Goal: Information Seeking & Learning: Check status

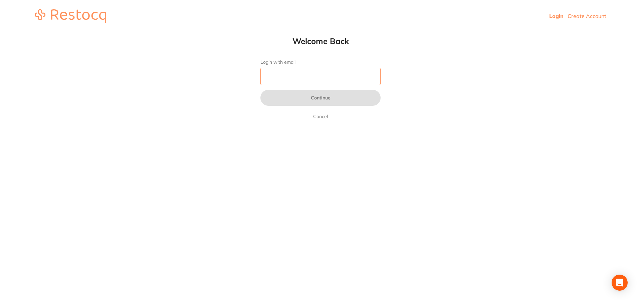
click at [299, 81] on input "Login with email" at bounding box center [320, 76] width 120 height 17
type input "[EMAIL_ADDRESS][DOMAIN_NAME]"
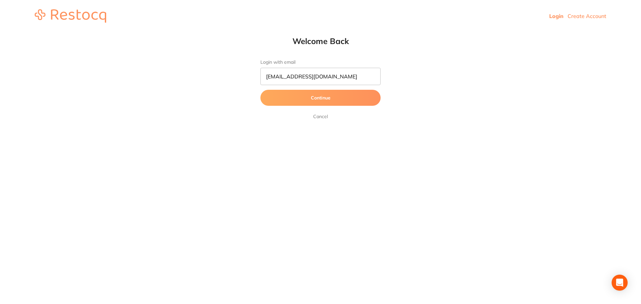
click at [326, 99] on button "Continue" at bounding box center [320, 98] width 120 height 16
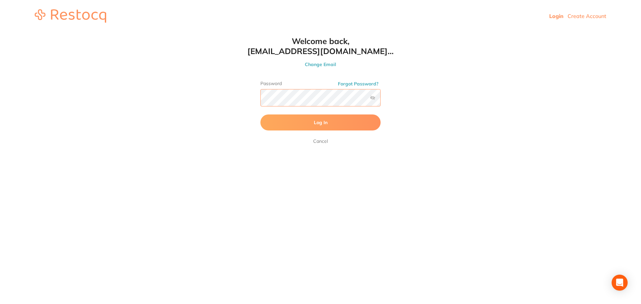
click at [260, 114] on button "Log In" at bounding box center [320, 122] width 120 height 16
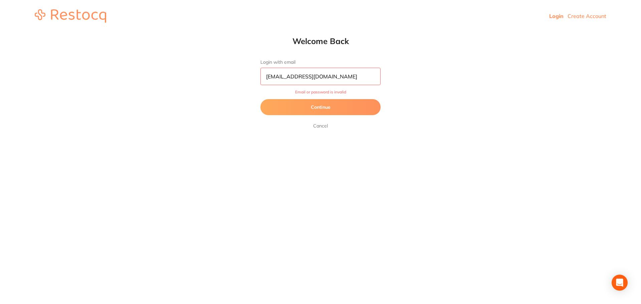
click at [322, 103] on button "Continue" at bounding box center [320, 107] width 120 height 16
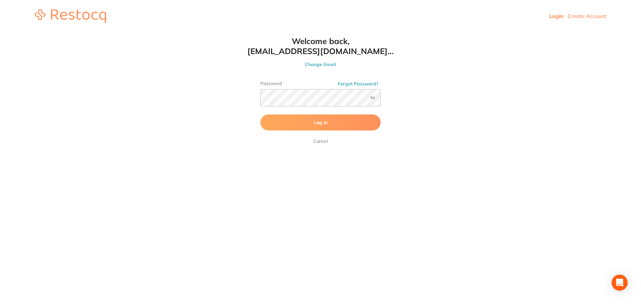
click at [374, 98] on label at bounding box center [372, 97] width 5 height 5
click at [380, 100] on input "checkbox" at bounding box center [380, 100] width 0 height 0
click at [314, 122] on span "Log In" at bounding box center [321, 122] width 14 height 6
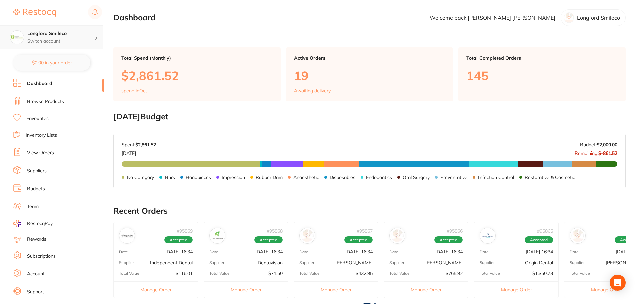
click at [57, 34] on h4 "Longford Smileco" at bounding box center [60, 33] width 67 height 7
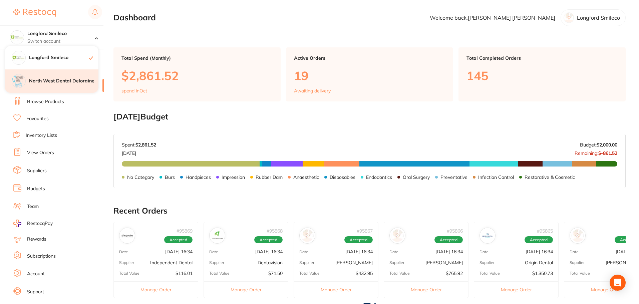
click at [60, 85] on div "North West Dental Deloraine" at bounding box center [51, 80] width 93 height 23
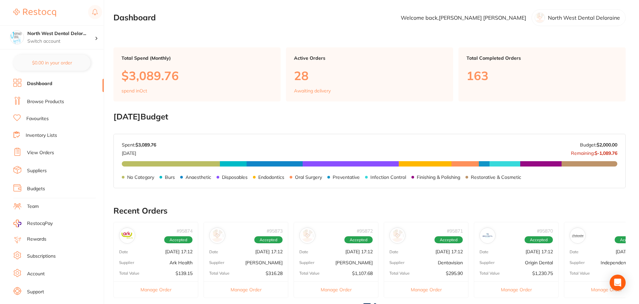
click at [42, 152] on link "View Orders" at bounding box center [40, 152] width 27 height 7
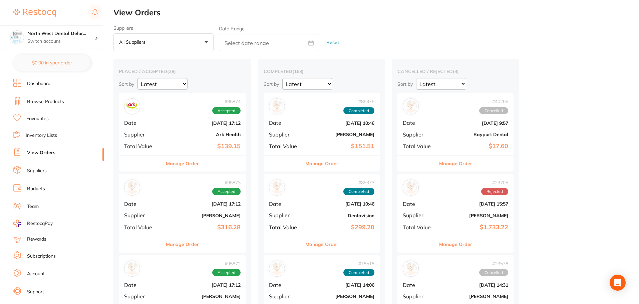
scroll to position [100, 0]
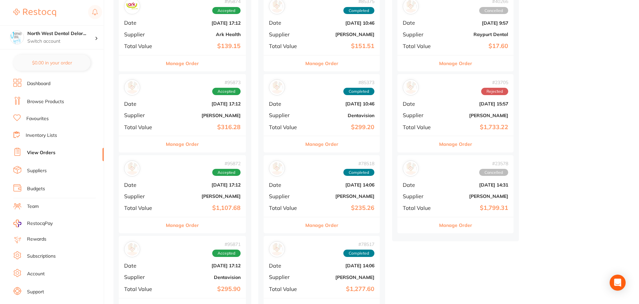
click at [230, 193] on b "[PERSON_NAME]" at bounding box center [203, 195] width 74 height 5
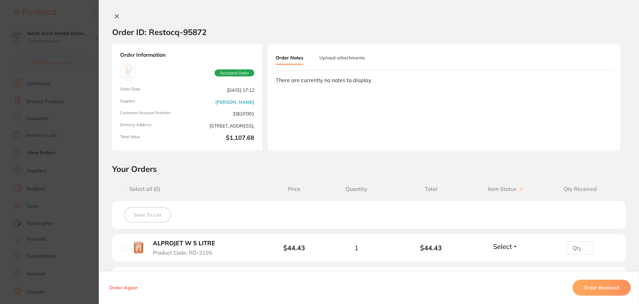
click at [116, 13] on div "Order ID: Restocq- 95872 Order Information Accepted Order Order Date Oct 3 2025…" at bounding box center [369, 152] width 540 height 304
click at [117, 15] on icon at bounding box center [116, 16] width 5 height 5
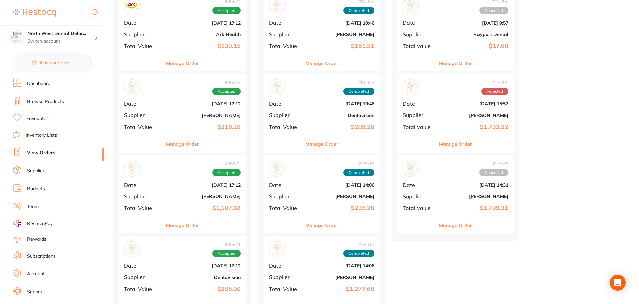
scroll to position [167, 0]
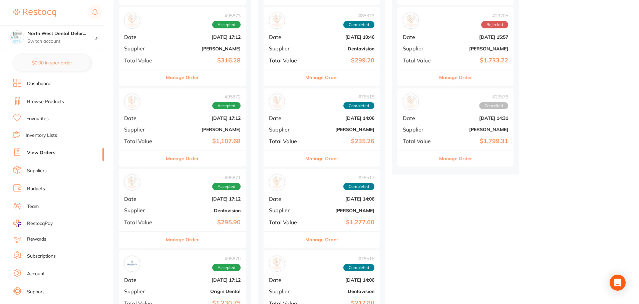
click at [220, 289] on b "Origin Dental" at bounding box center [203, 291] width 74 height 5
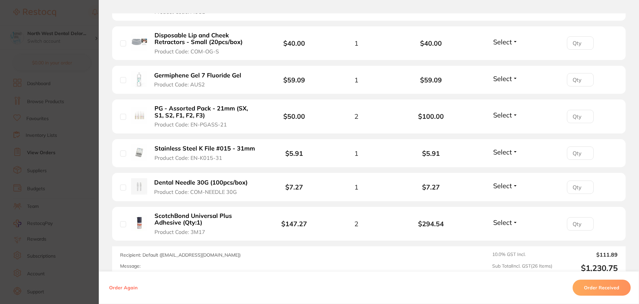
scroll to position [1094, 0]
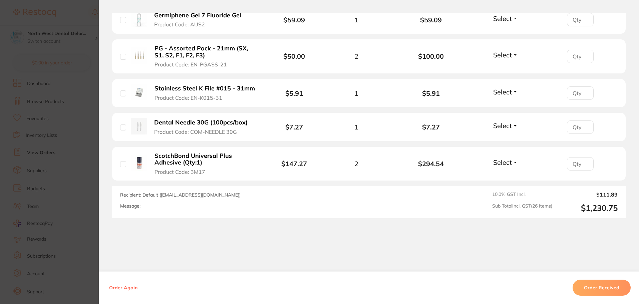
click at [73, 17] on section "Order ID: Restocq- 95870 Order Information Accepted Order Order Date Oct 3 2025…" at bounding box center [319, 152] width 639 height 304
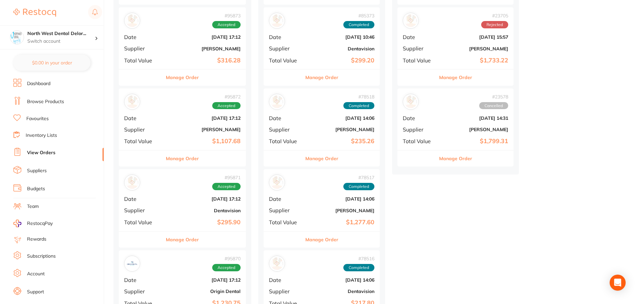
scroll to position [133, 0]
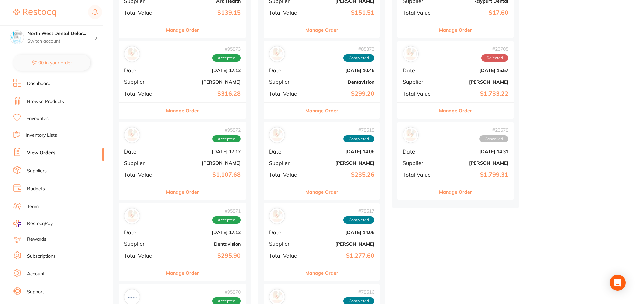
click at [226, 80] on b "[PERSON_NAME]" at bounding box center [203, 81] width 74 height 5
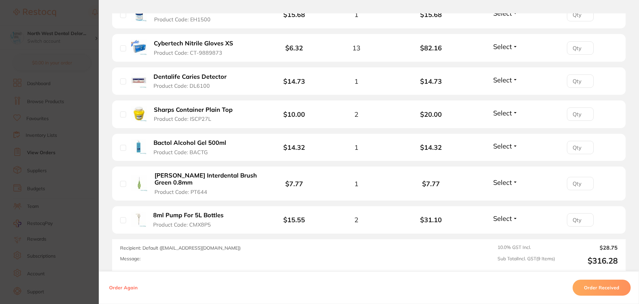
scroll to position [366, 0]
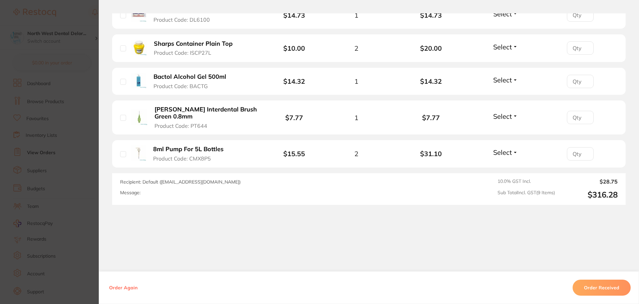
click at [79, 10] on section "Order ID: Restocq- 95873 Order Information Accepted Order Order Date Oct 3 2025…" at bounding box center [319, 152] width 639 height 304
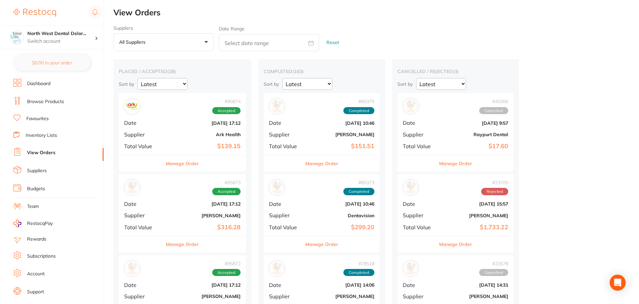
click at [233, 121] on b "Oct 3 2025, 17:12" at bounding box center [203, 122] width 74 height 5
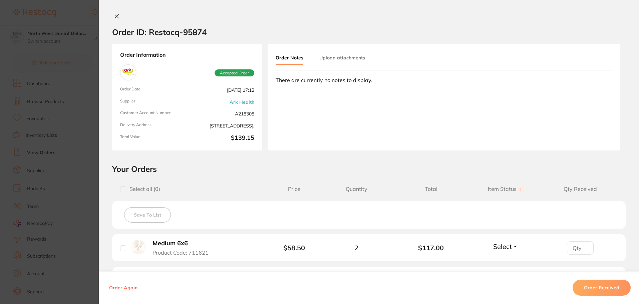
scroll to position [100, 0]
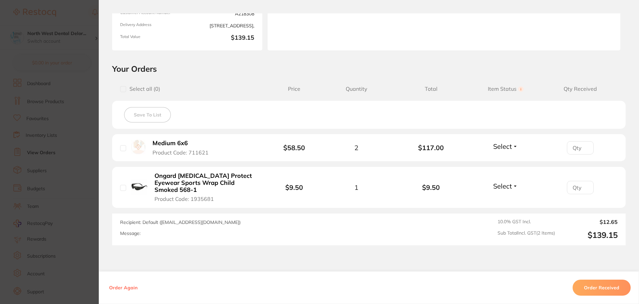
click at [76, 14] on section "Order ID: Restocq- 95874 Order Information Accepted Order Order Date Oct 3 2025…" at bounding box center [319, 152] width 639 height 304
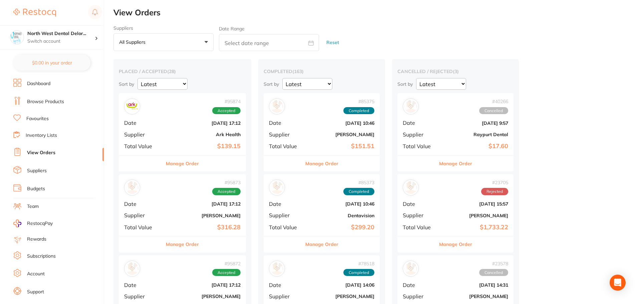
click at [227, 208] on div "# 95873 Accepted Date Oct 3 2025, 17:12 Supplier Adam Dental Total Value $316.28" at bounding box center [182, 205] width 127 height 62
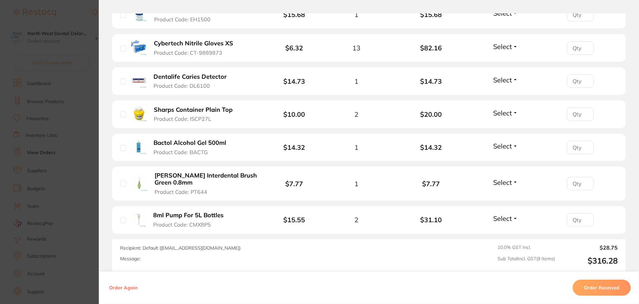
scroll to position [366, 0]
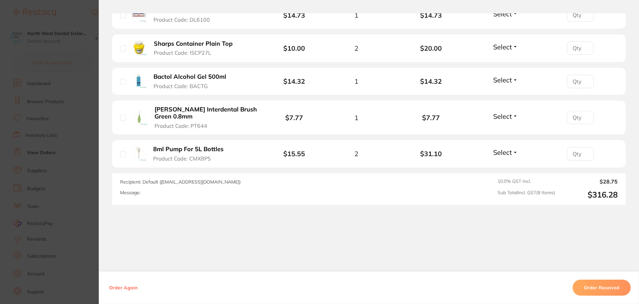
click at [82, 8] on section "Order ID: Restocq- 95873 Order Information Accepted Order Order Date Oct 3 2025…" at bounding box center [319, 152] width 639 height 304
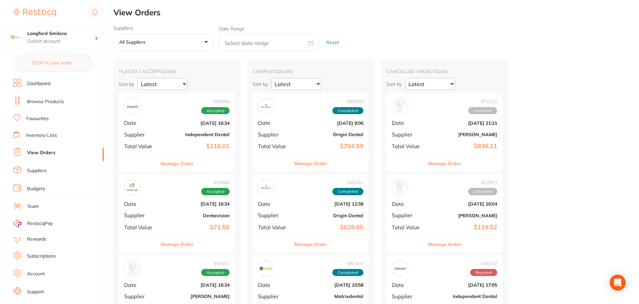
click at [205, 136] on b "Independent Dental" at bounding box center [196, 134] width 67 height 5
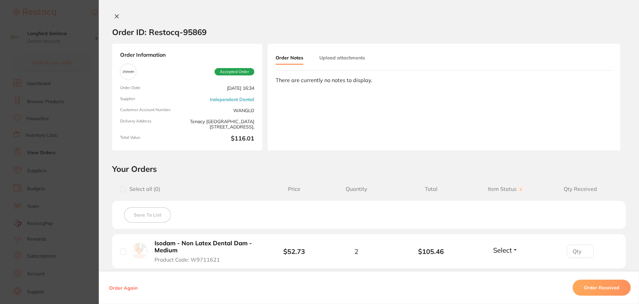
scroll to position [67, 0]
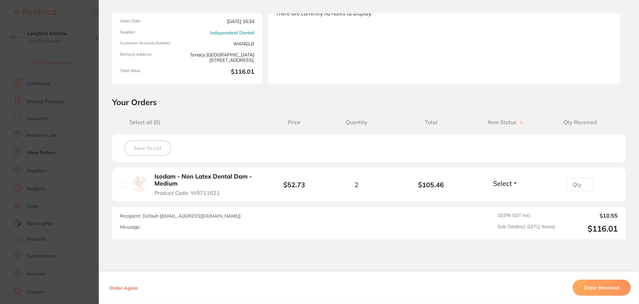
click at [73, 19] on section "Order ID: Restocq- 95869 Order Information Accepted Order Order Date [DATE] 16:…" at bounding box center [319, 152] width 639 height 304
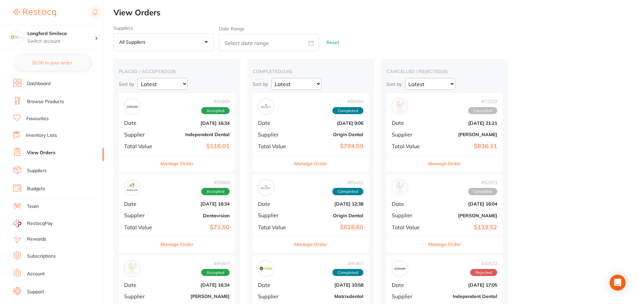
click at [220, 214] on b "Dentavision" at bounding box center [196, 215] width 67 height 5
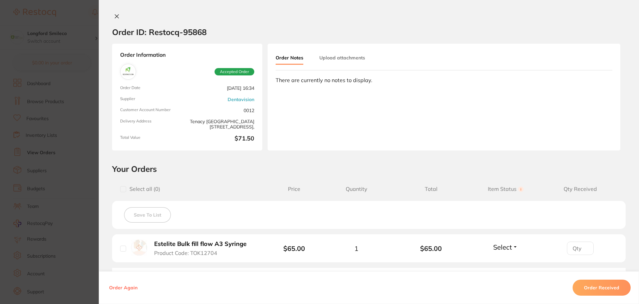
scroll to position [67, 0]
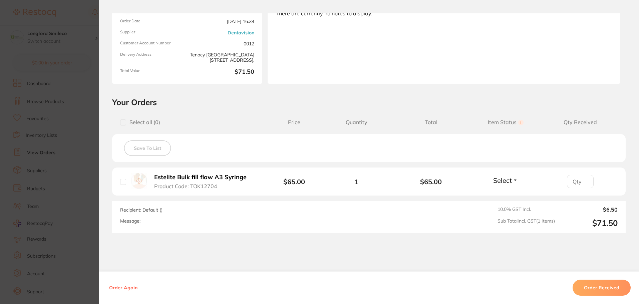
click at [77, 22] on section "Order ID: Restocq- 95868 Order Information Accepted Order Order Date [DATE] 16:…" at bounding box center [319, 152] width 639 height 304
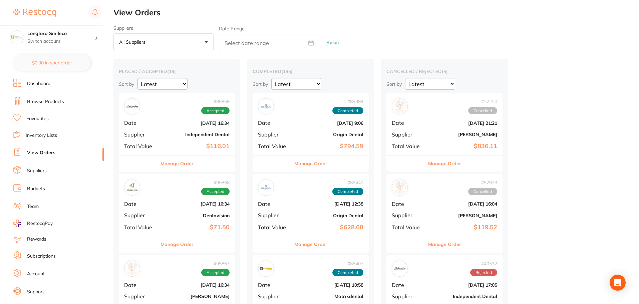
scroll to position [67, 0]
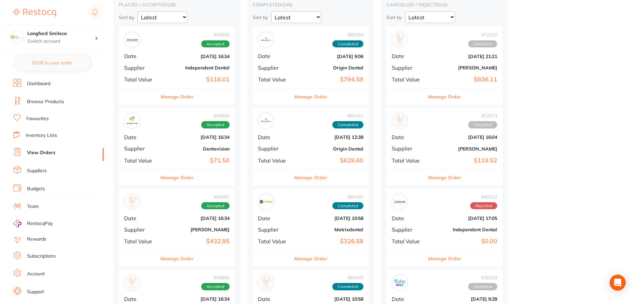
click at [219, 230] on b "[PERSON_NAME]" at bounding box center [196, 229] width 67 height 5
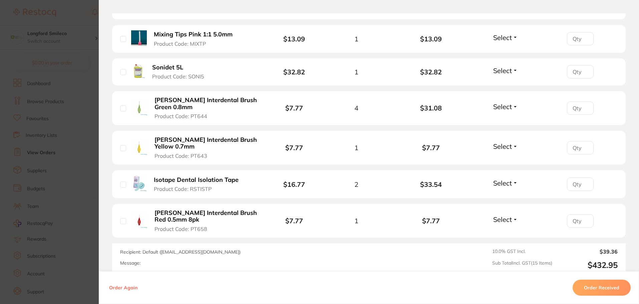
scroll to position [567, 0]
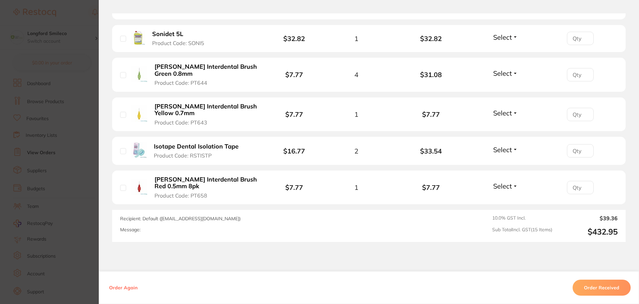
click at [75, 4] on section "Order ID: Restocq- 95867 Order Information Accepted Order Order Date [DATE] 16:…" at bounding box center [319, 152] width 639 height 304
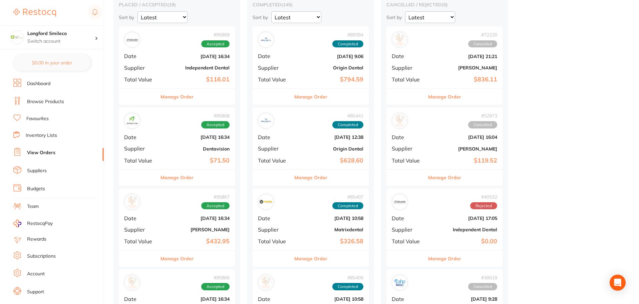
click at [220, 232] on b "[PERSON_NAME]" at bounding box center [196, 229] width 67 height 5
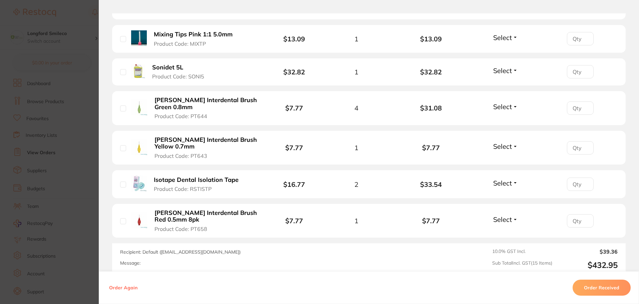
scroll to position [567, 0]
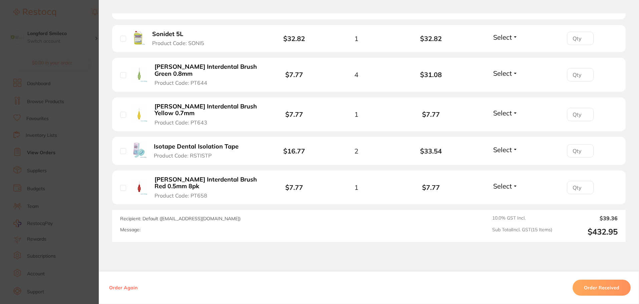
click at [79, 13] on section "Order ID: Restocq- 95867 Order Information Accepted Order Order Date [DATE] 16:…" at bounding box center [319, 152] width 639 height 304
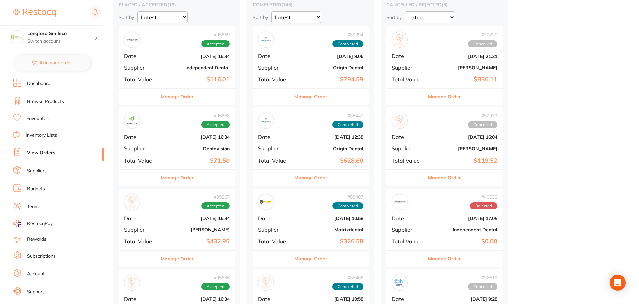
scroll to position [133, 0]
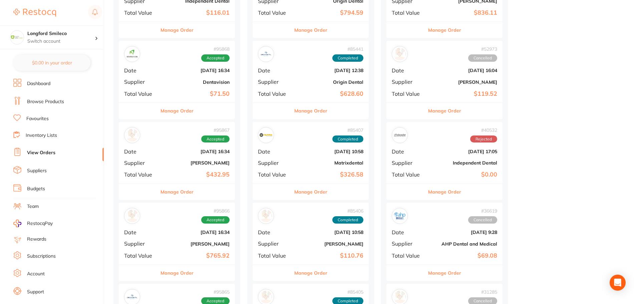
click at [216, 237] on div "# 95866 Accepted Date [DATE] 16:34 Supplier [PERSON_NAME] Total Value $765.92" at bounding box center [177, 233] width 116 height 62
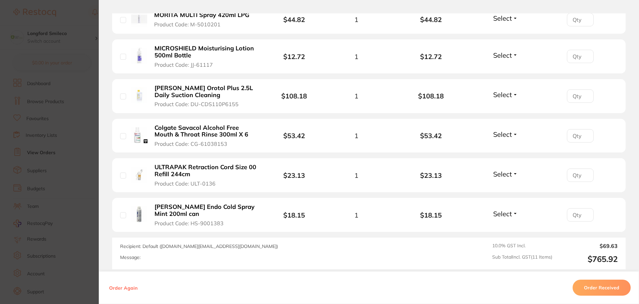
scroll to position [467, 0]
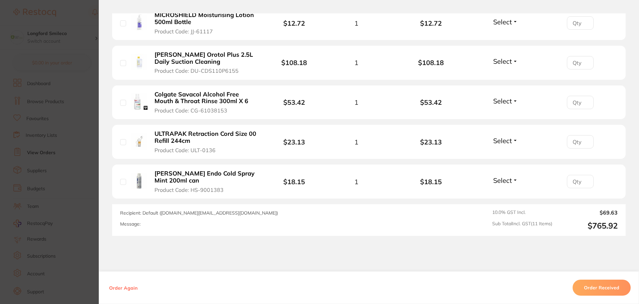
click at [75, 7] on section "Order ID: Restocq- 95866 Order Information Accepted Order Order Date [DATE] 16:…" at bounding box center [319, 152] width 639 height 304
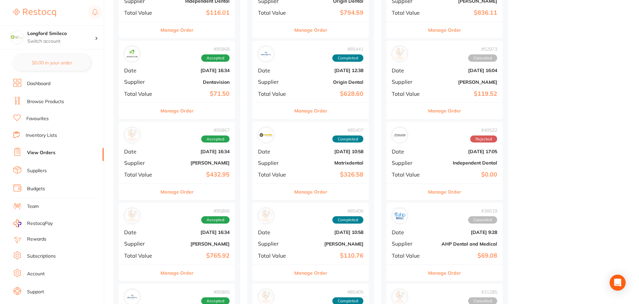
scroll to position [200, 0]
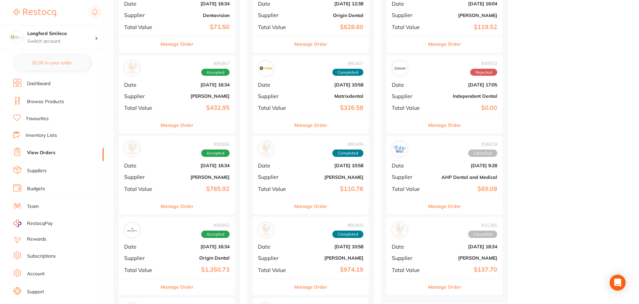
click at [206, 255] on div "# 95865 Accepted Date [DATE] 16:34 Supplier Origin Dental Total Value $1,350.73" at bounding box center [177, 248] width 116 height 62
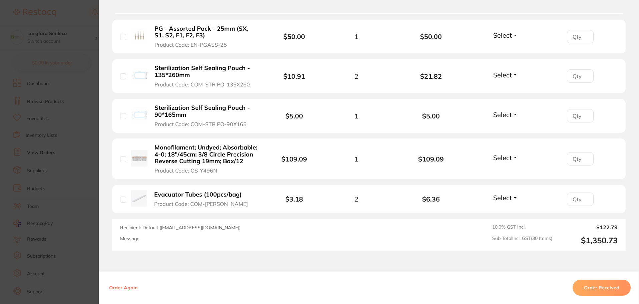
scroll to position [1234, 0]
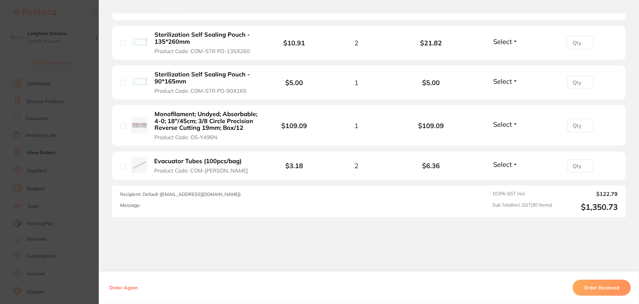
click at [85, 19] on section "Order ID: Restocq- 95865 Order Information Accepted Order Order Date [DATE] 16:…" at bounding box center [319, 152] width 639 height 304
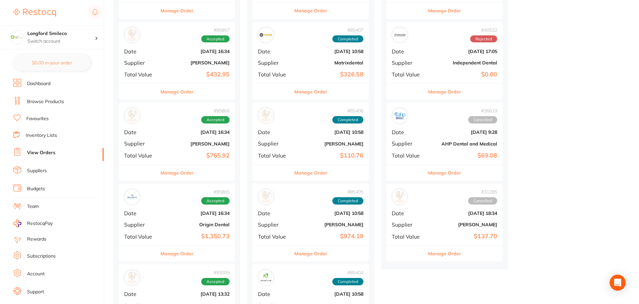
scroll to position [267, 0]
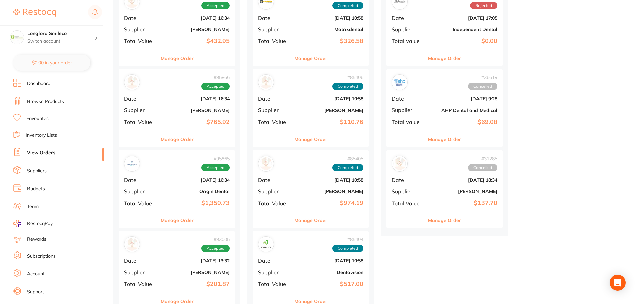
click at [214, 270] on b "[PERSON_NAME]" at bounding box center [196, 272] width 67 height 5
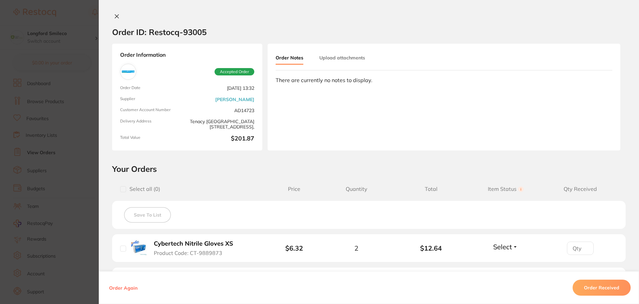
click at [61, 21] on section "Order ID: Restocq- 93005 Order Information Accepted Order Order Date [DATE] 13:…" at bounding box center [319, 152] width 639 height 304
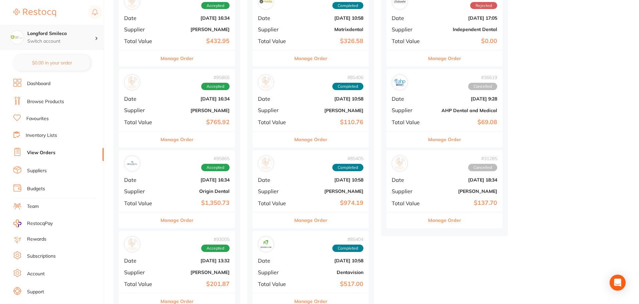
click at [61, 33] on h4 "Longford Smileco" at bounding box center [60, 33] width 67 height 7
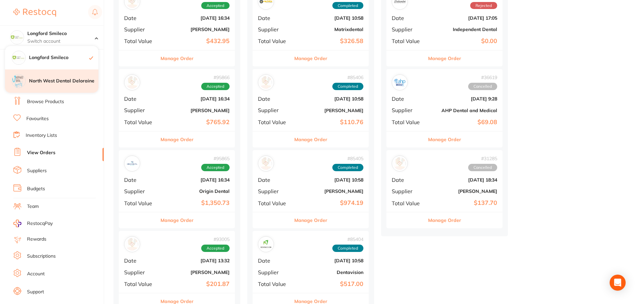
click at [61, 76] on div "North West Dental Deloraine" at bounding box center [51, 80] width 93 height 23
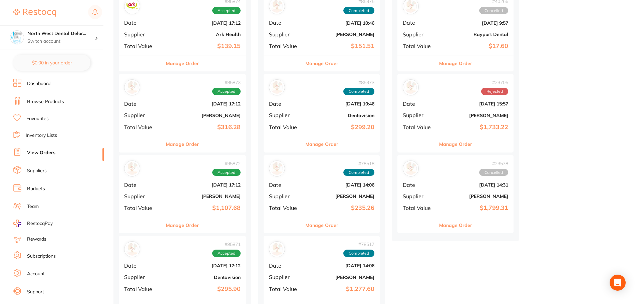
scroll to position [200, 0]
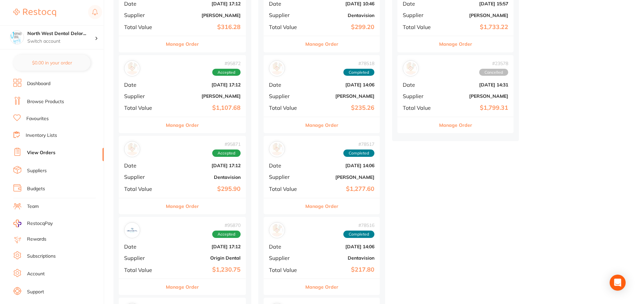
click at [215, 102] on div "# 95872 Accepted Date Oct 3 2025, 17:12 Supplier Henry Schein Halas Total Value…" at bounding box center [182, 86] width 127 height 62
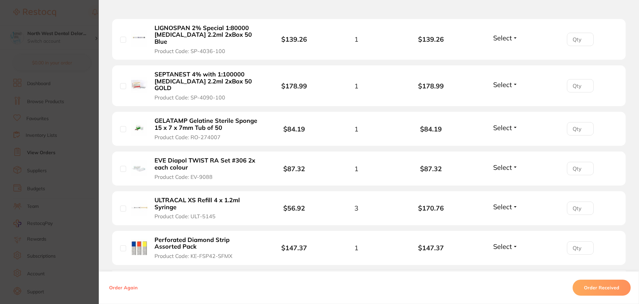
scroll to position [400, 0]
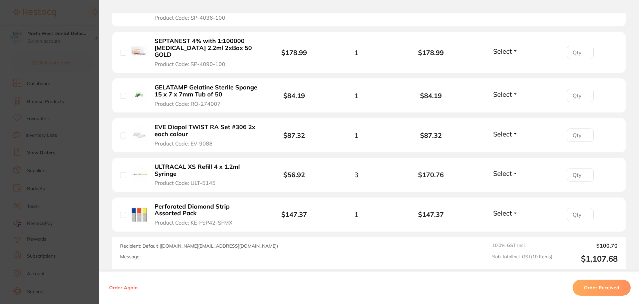
click at [73, 17] on section "Order ID: Restocq- 95872 Order Information Accepted Order Order Date Oct 3 2025…" at bounding box center [319, 152] width 639 height 304
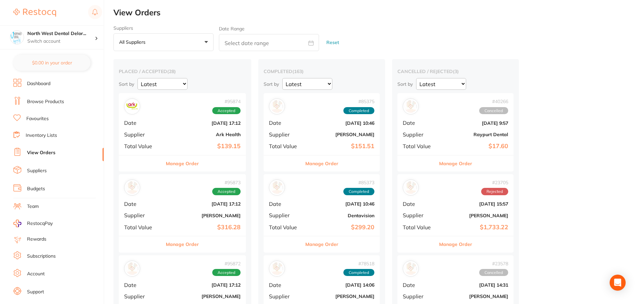
click at [219, 137] on b "Ark Health" at bounding box center [203, 134] width 74 height 5
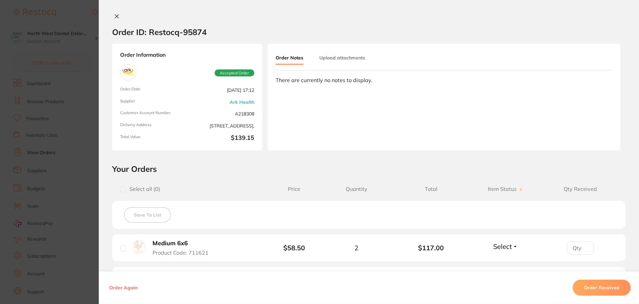
click at [66, 15] on section "Order ID: Restocq- 95874 Order Information Accepted Order Order Date Oct 3 2025…" at bounding box center [319, 152] width 639 height 304
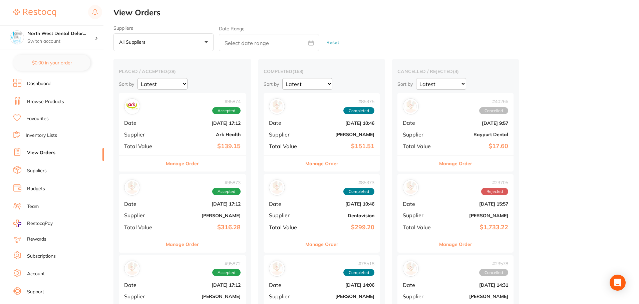
click at [219, 217] on b "[PERSON_NAME]" at bounding box center [203, 215] width 74 height 5
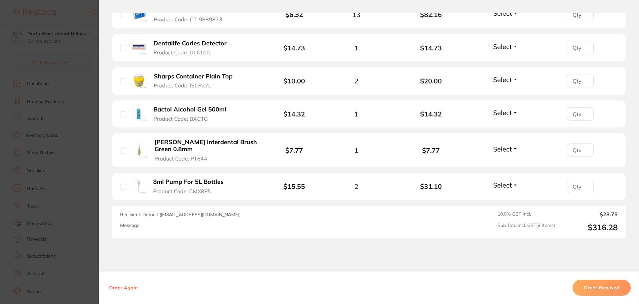
scroll to position [366, 0]
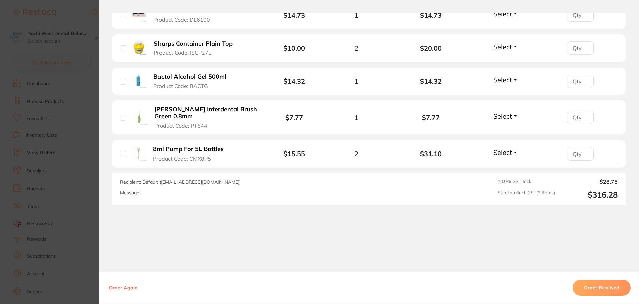
click at [78, 21] on section "Order ID: Restocq- 95873 Order Information Accepted Order Order Date Oct 3 2025…" at bounding box center [319, 152] width 639 height 304
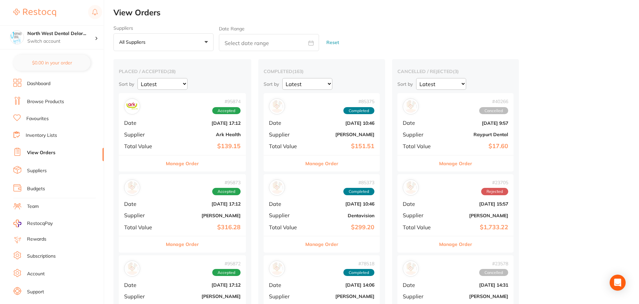
click at [232, 289] on div "# 95872 Accepted Date Oct 3 2025, 17:12 Supplier Henry Schein Halas Total Value…" at bounding box center [182, 286] width 127 height 62
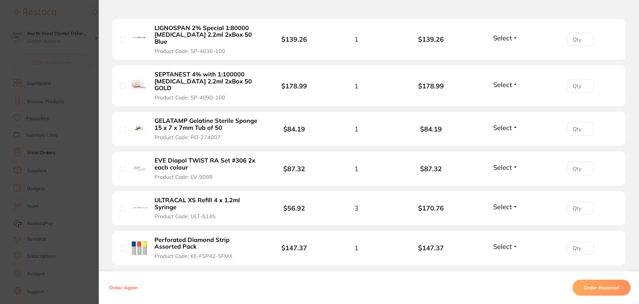
scroll to position [400, 0]
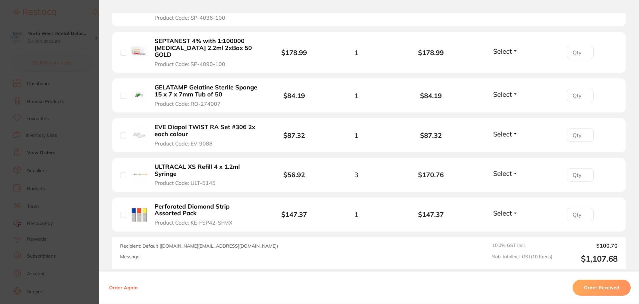
click at [77, 21] on section "Order ID: Restocq- 95872 Order Information Accepted Order Order Date Oct 3 2025…" at bounding box center [319, 152] width 639 height 304
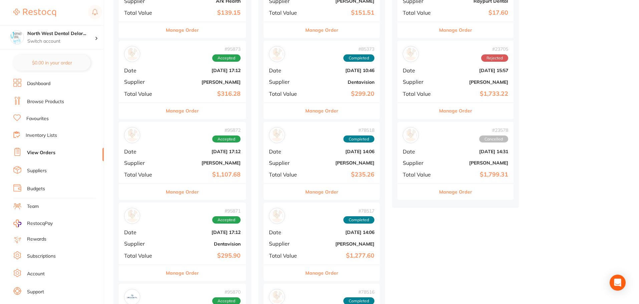
scroll to position [167, 0]
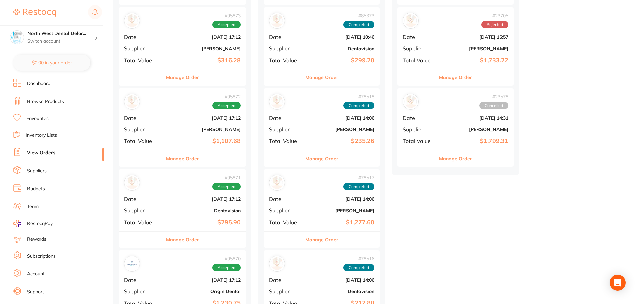
click at [226, 200] on b "Oct 3 2025, 17:12" at bounding box center [203, 198] width 74 height 5
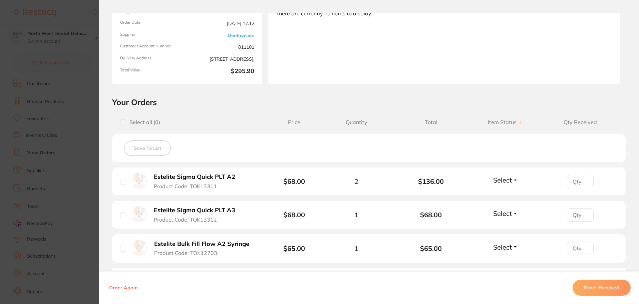
scroll to position [162, 0]
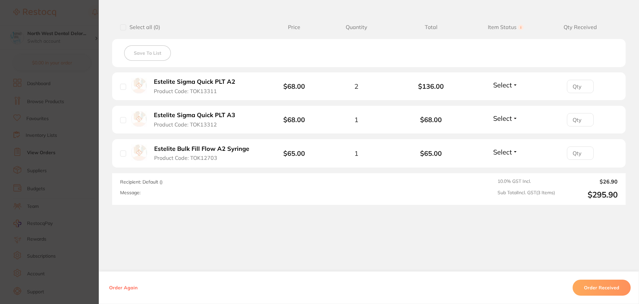
click at [67, 11] on section "Order ID: Restocq- 95871 Order Information Accepted Order Order Date Oct 3 2025…" at bounding box center [319, 152] width 639 height 304
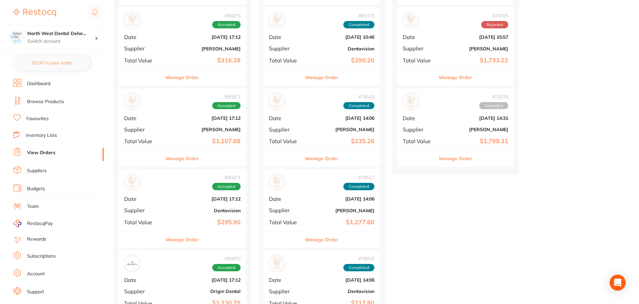
scroll to position [234, 0]
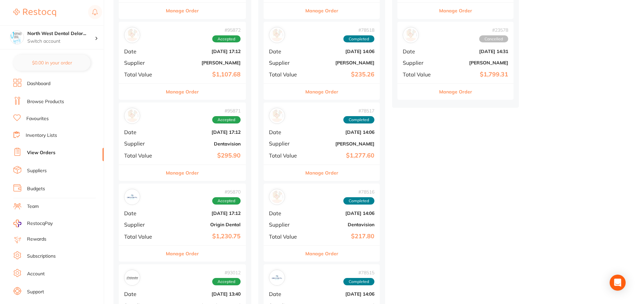
click at [230, 237] on b "$1,230.75" at bounding box center [203, 236] width 74 height 7
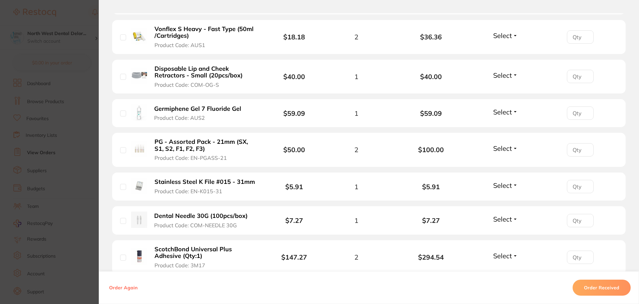
scroll to position [1068, 0]
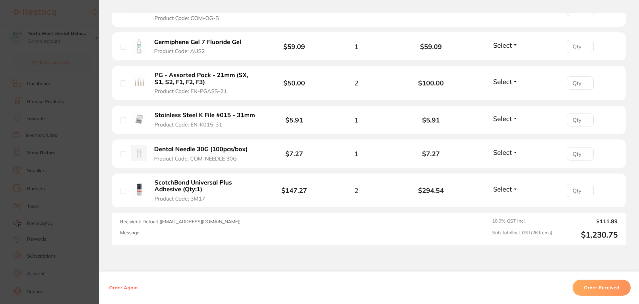
click at [70, 12] on section "Order ID: Restocq- 95870 Order Information Accepted Order Order Date Oct 3 2025…" at bounding box center [319, 152] width 639 height 304
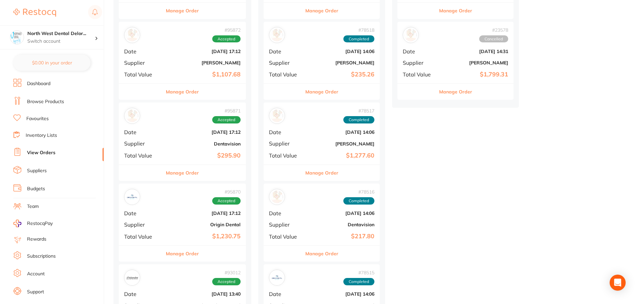
click at [43, 102] on link "Browse Products" at bounding box center [45, 101] width 37 height 7
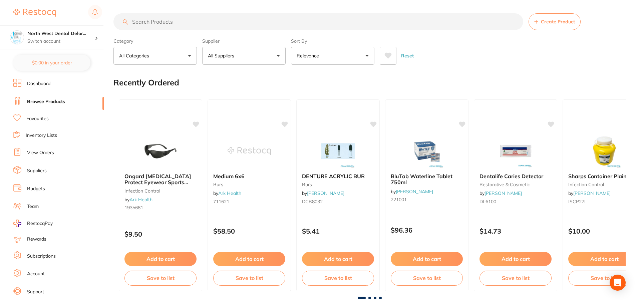
click at [162, 23] on input "search" at bounding box center [318, 21] width 410 height 17
type input "fuji"
